Goal: Task Accomplishment & Management: Use online tool/utility

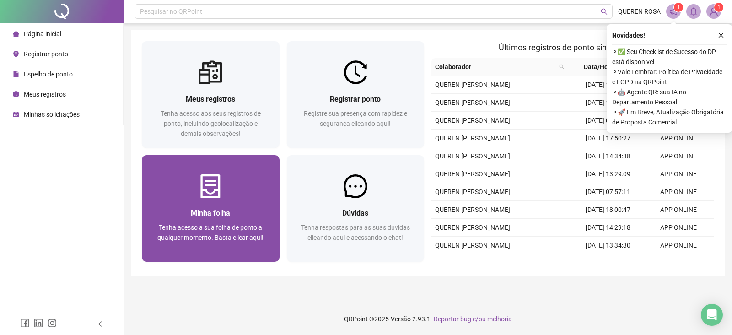
click at [231, 200] on div "Minha folha Tenha acesso a sua folha de ponto a qualquer momento. Basta clicar …" at bounding box center [211, 230] width 138 height 64
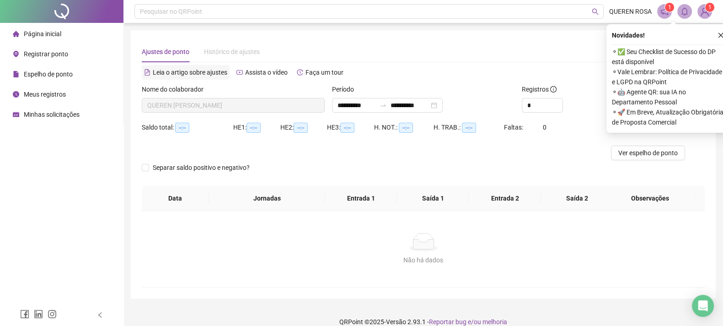
type input "**********"
click at [720, 35] on icon "close" at bounding box center [721, 35] width 5 height 5
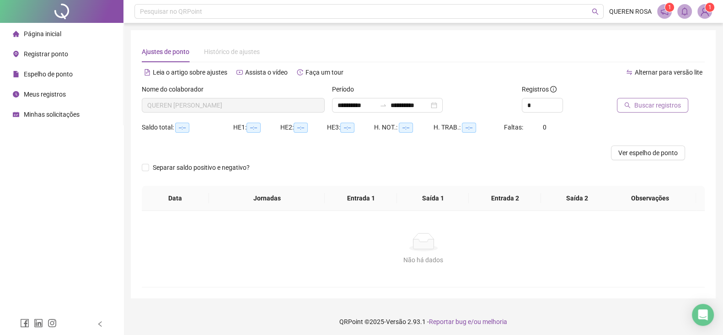
click at [657, 105] on span "Buscar registros" at bounding box center [657, 105] width 47 height 10
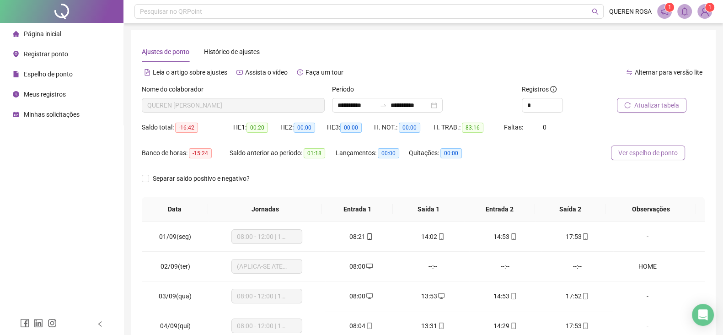
click at [635, 155] on span "Ver espelho de ponto" at bounding box center [647, 153] width 59 height 10
click at [62, 54] on span "Registrar ponto" at bounding box center [46, 53] width 44 height 7
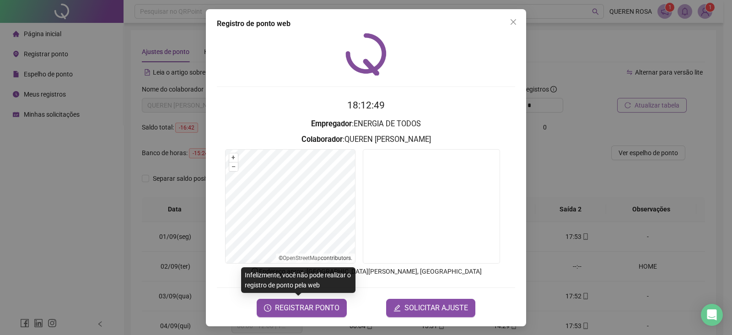
click at [320, 317] on div "Registro de ponto web 18:12:49 Empregador : ENERGIA DE TODOS Colaborador : QUER…" at bounding box center [366, 167] width 320 height 317
click at [315, 303] on span "REGISTRAR PONTO" at bounding box center [307, 307] width 64 height 11
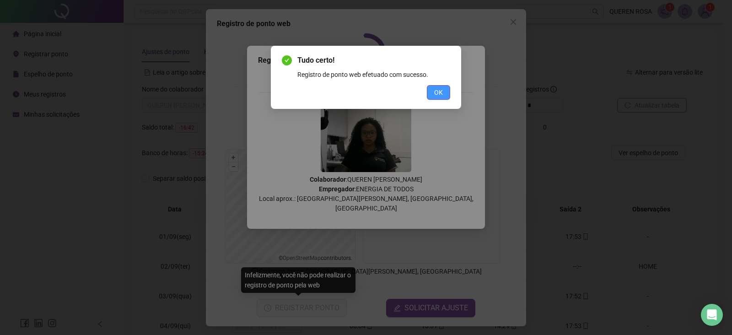
click at [432, 92] on button "OK" at bounding box center [438, 92] width 23 height 15
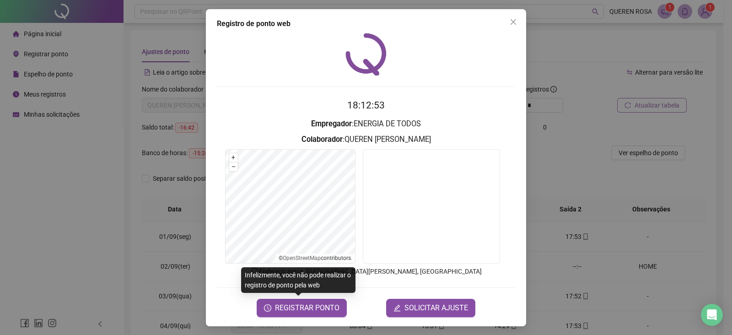
click at [66, 166] on div "Registro de ponto web 18:12:53 Empregador : ENERGIA DE TODOS Colaborador : QUER…" at bounding box center [366, 167] width 732 height 335
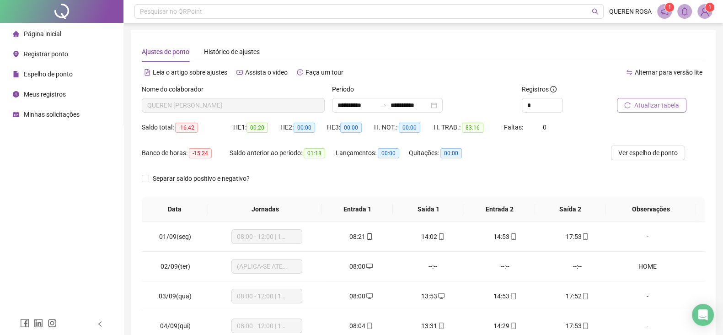
click at [648, 106] on span "Atualizar tabela" at bounding box center [656, 105] width 45 height 10
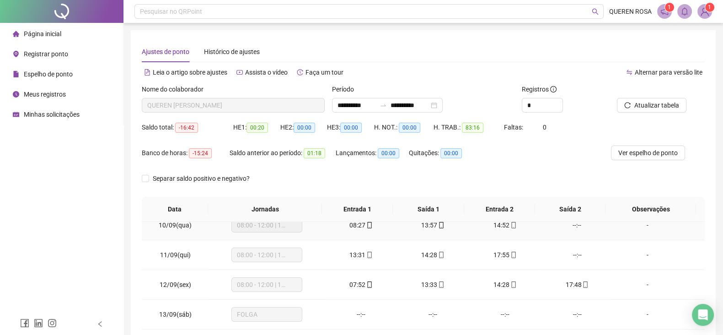
scroll to position [133, 0]
